Goal: Browse casually

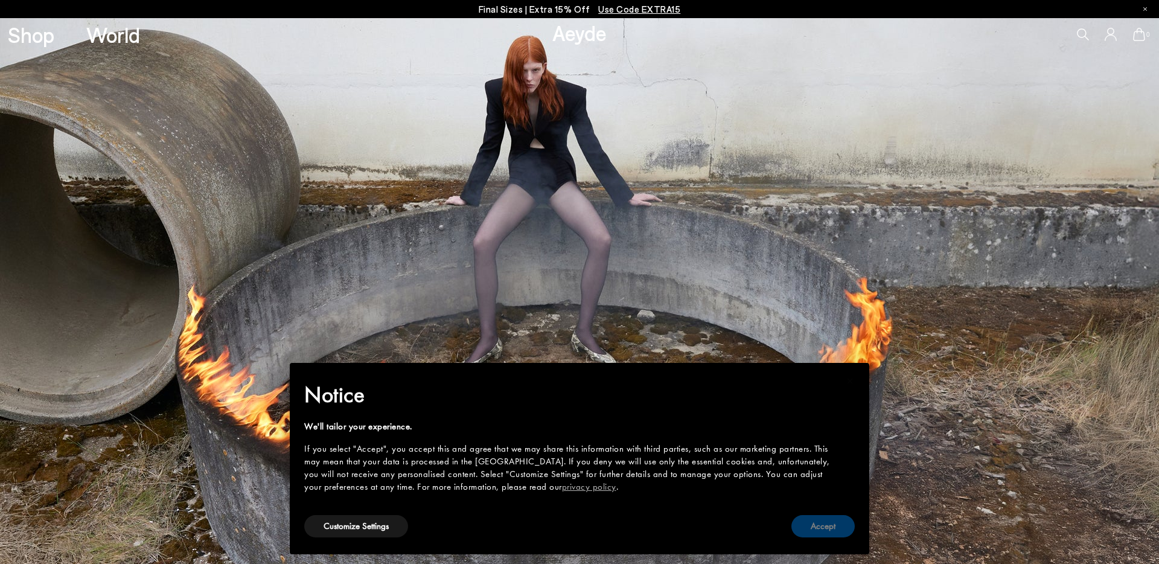
click at [822, 527] on button "Accept" at bounding box center [823, 526] width 63 height 22
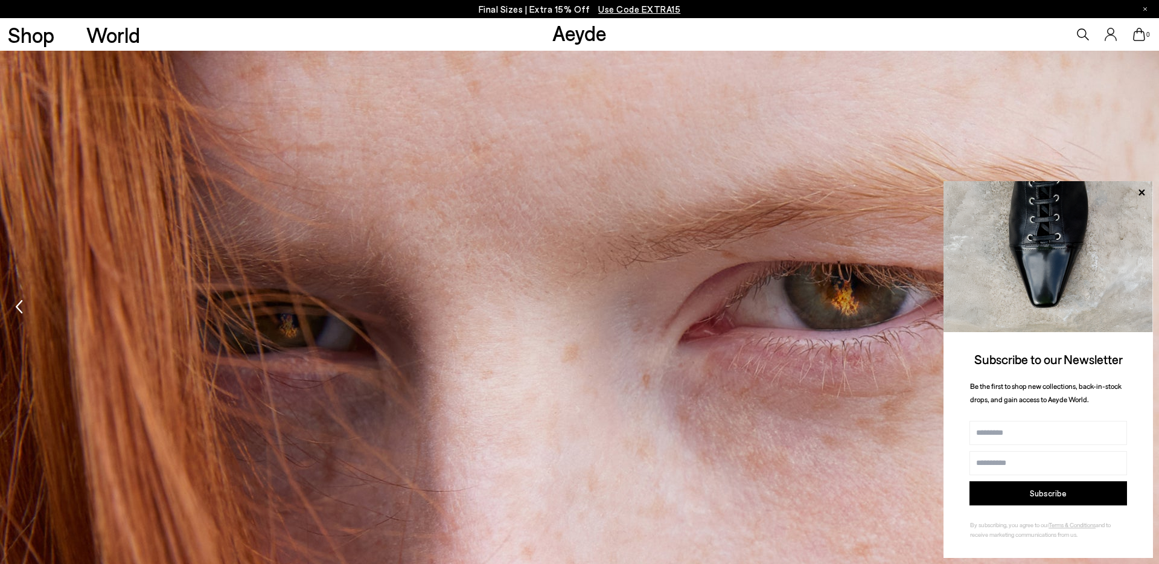
scroll to position [2020, 0]
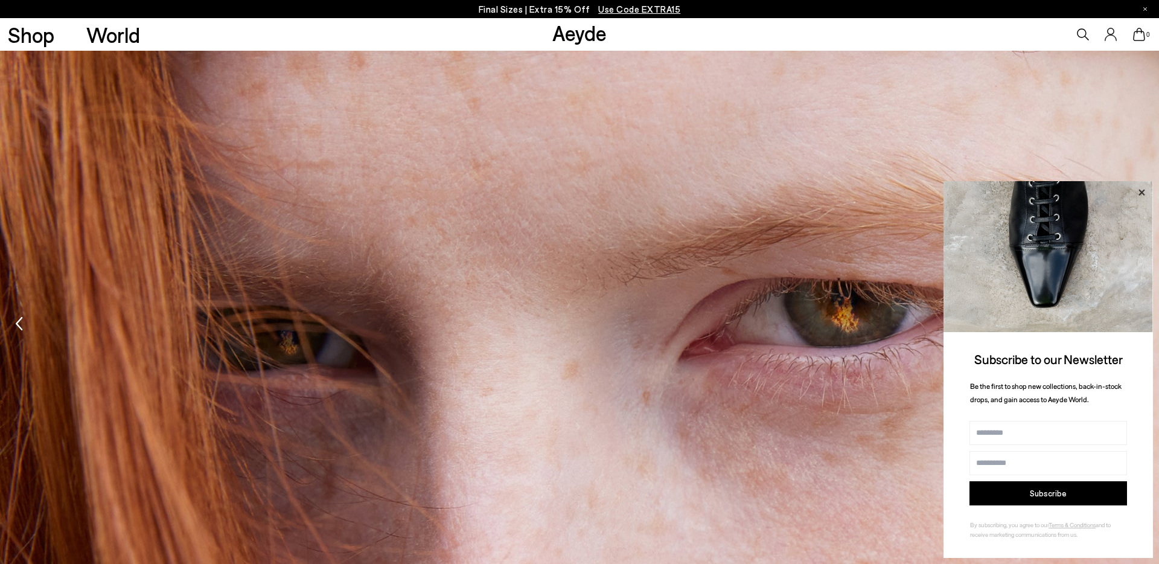
click at [1145, 191] on icon at bounding box center [1142, 193] width 16 height 16
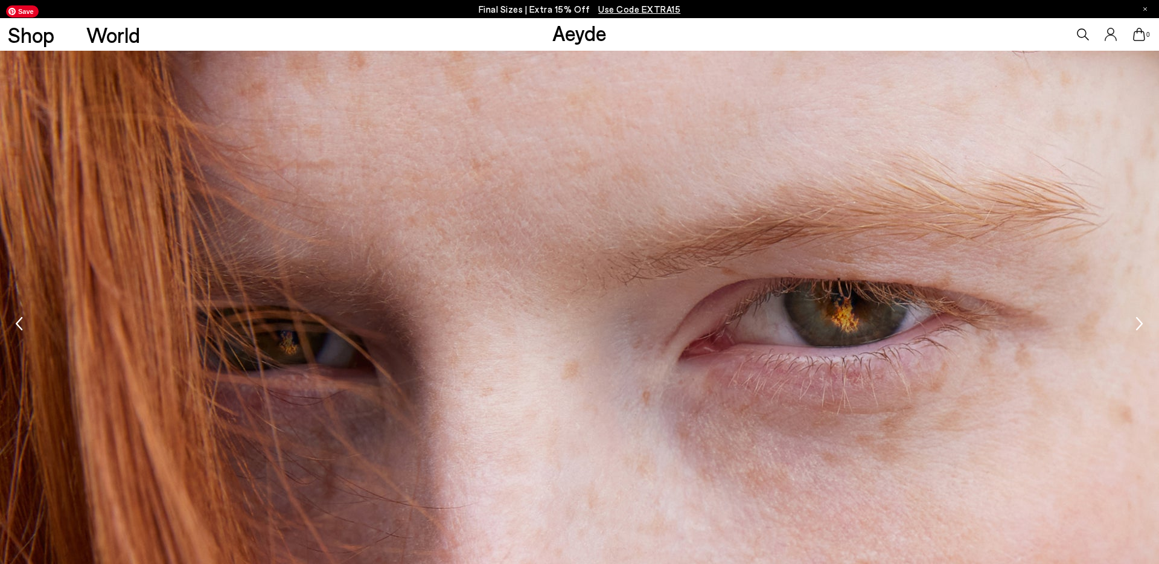
click at [1133, 328] on img "1 / 2" at bounding box center [579, 325] width 1159 height 652
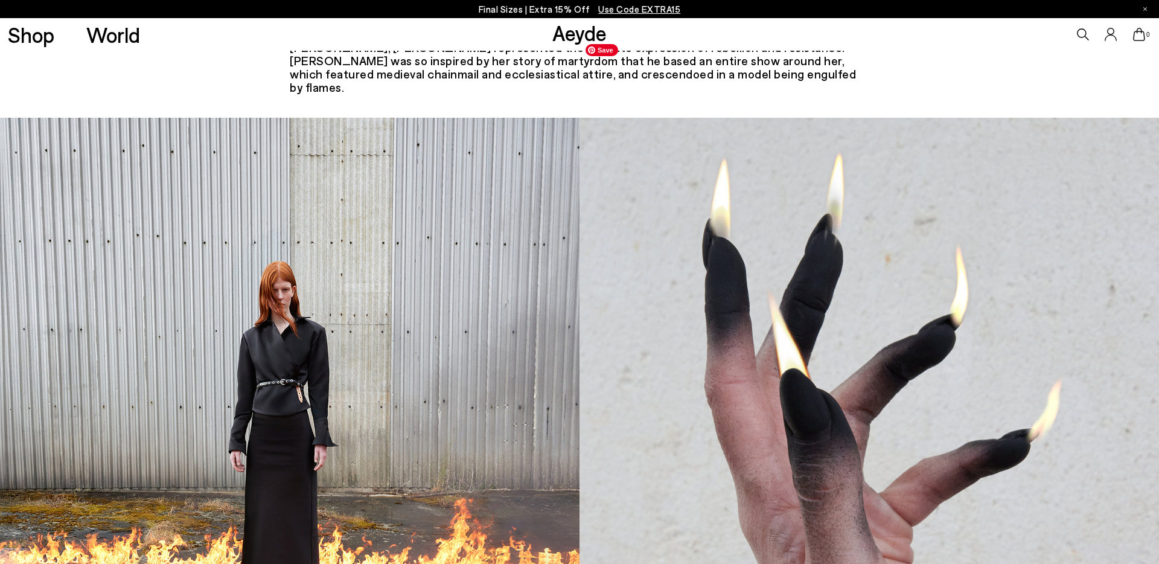
scroll to position [2578, 0]
